Goal: Information Seeking & Learning: Learn about a topic

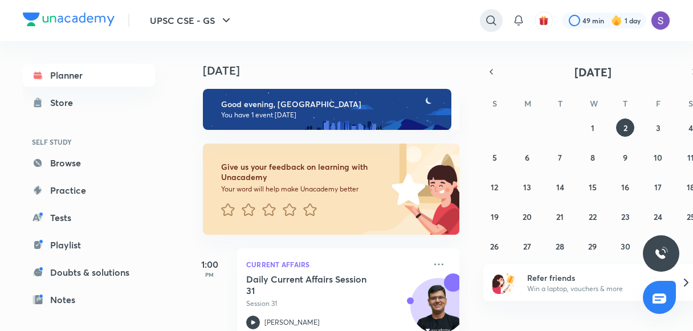
click at [494, 15] on icon at bounding box center [491, 21] width 14 height 14
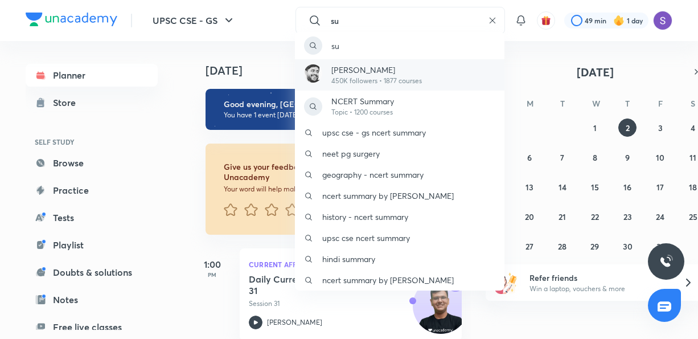
type input "su"
click at [356, 71] on p "[PERSON_NAME]" at bounding box center [376, 70] width 91 height 12
click at [356, 71] on h4 "[DATE]" at bounding box center [340, 71] width 268 height 14
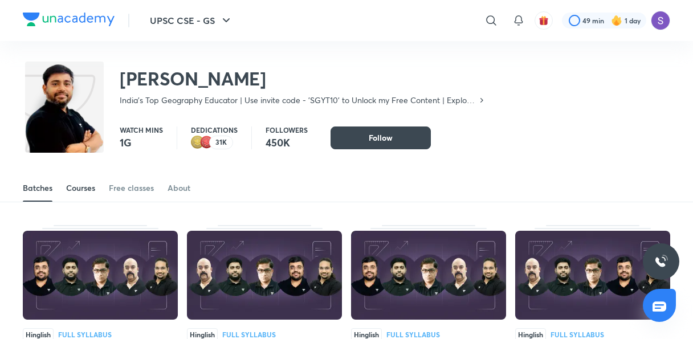
click at [86, 197] on link "Courses" at bounding box center [80, 187] width 29 height 27
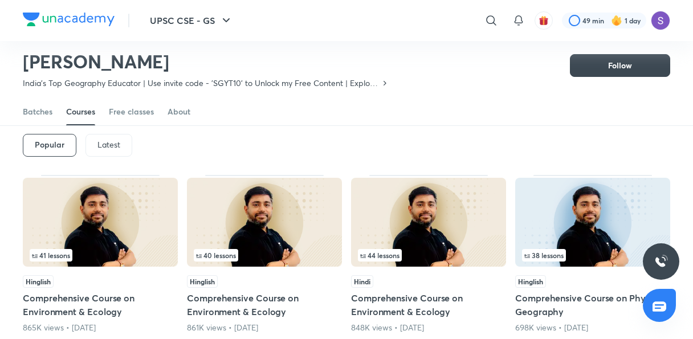
scroll to position [50, 0]
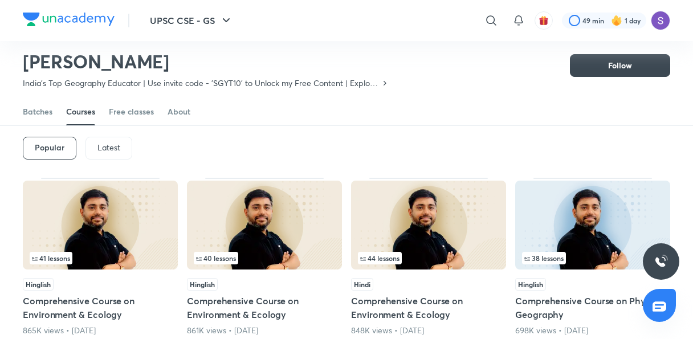
click at [113, 148] on p "Latest" at bounding box center [108, 147] width 23 height 9
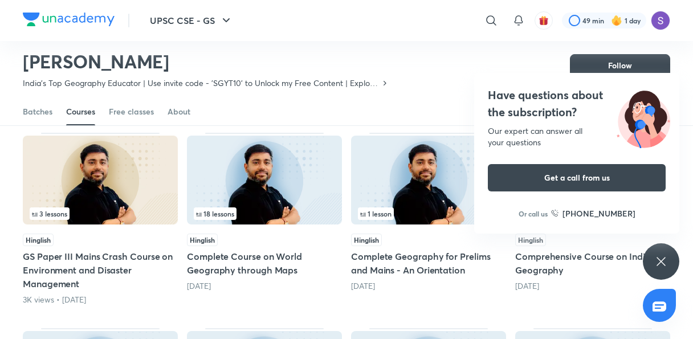
scroll to position [277, 0]
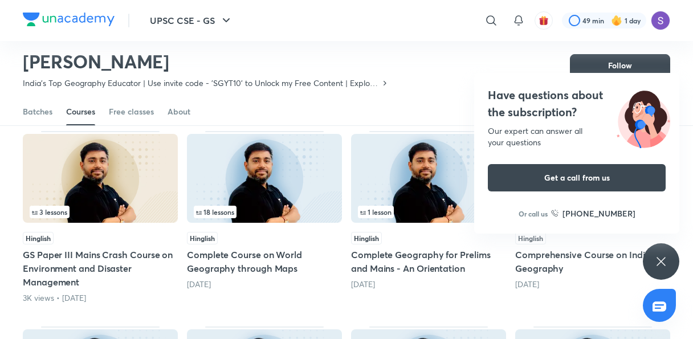
click at [238, 181] on img at bounding box center [264, 178] width 155 height 89
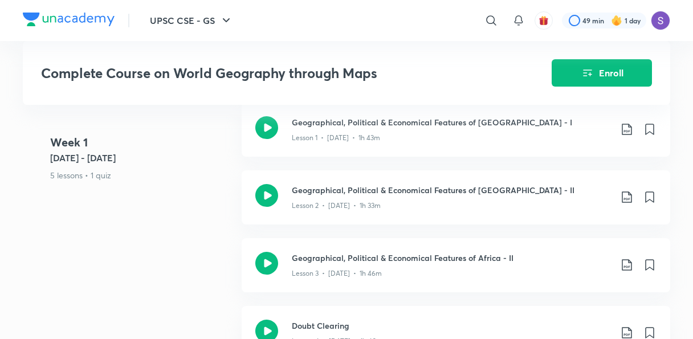
scroll to position [615, 0]
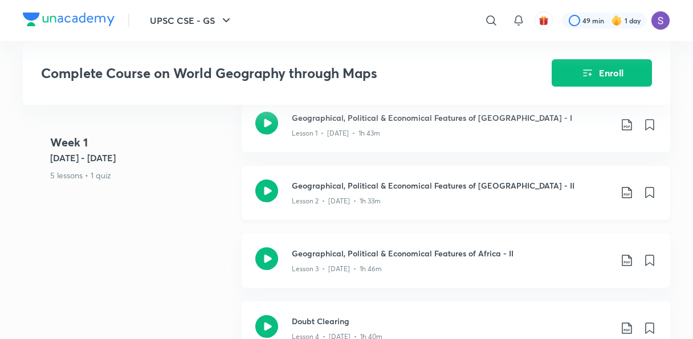
click at [263, 187] on icon at bounding box center [266, 190] width 23 height 23
